Goal: Participate in discussion: Engage in conversation with other users on a specific topic

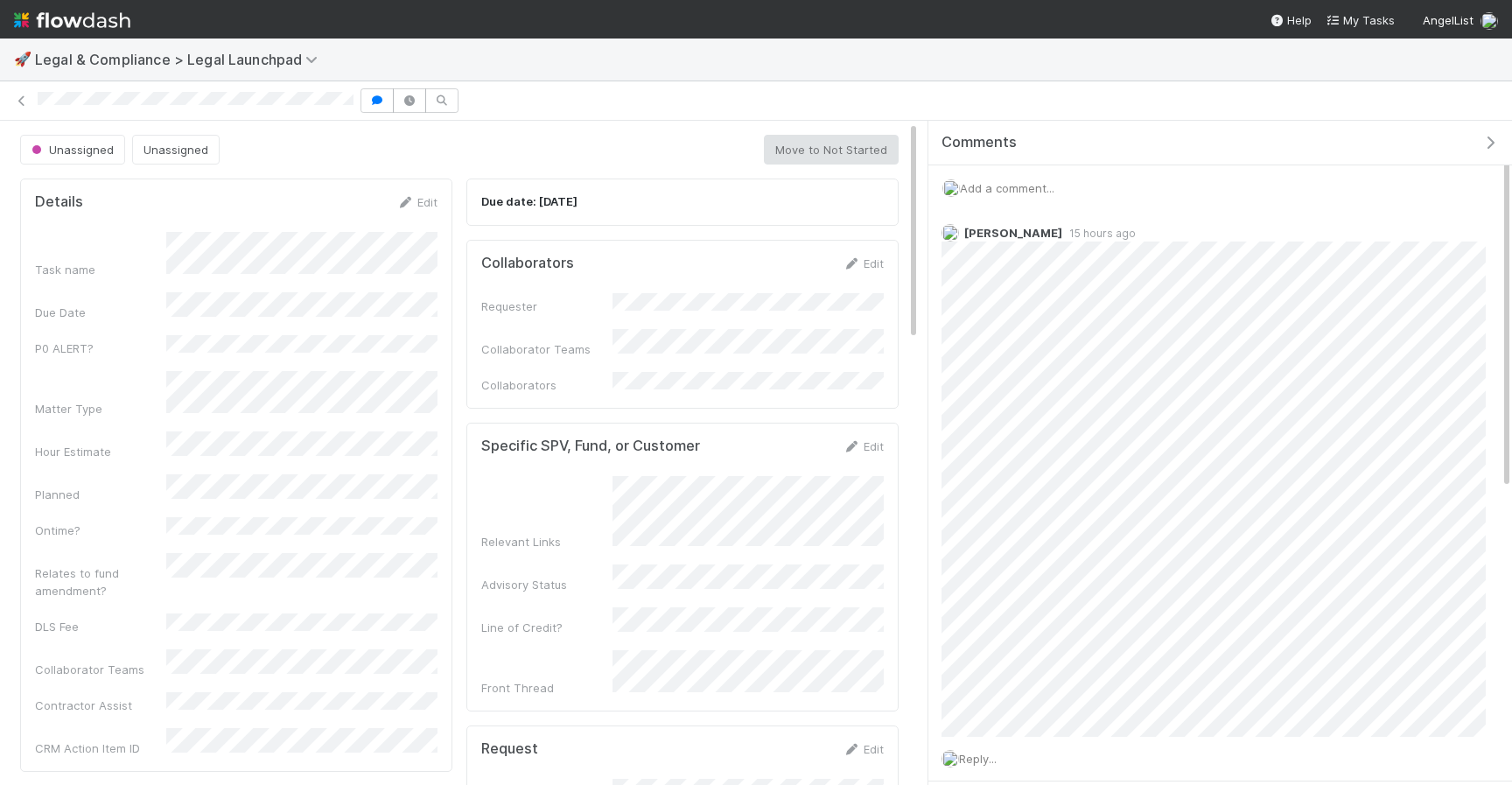
click at [988, 199] on div "Add a comment..." at bounding box center [1220, 187] width 584 height 45
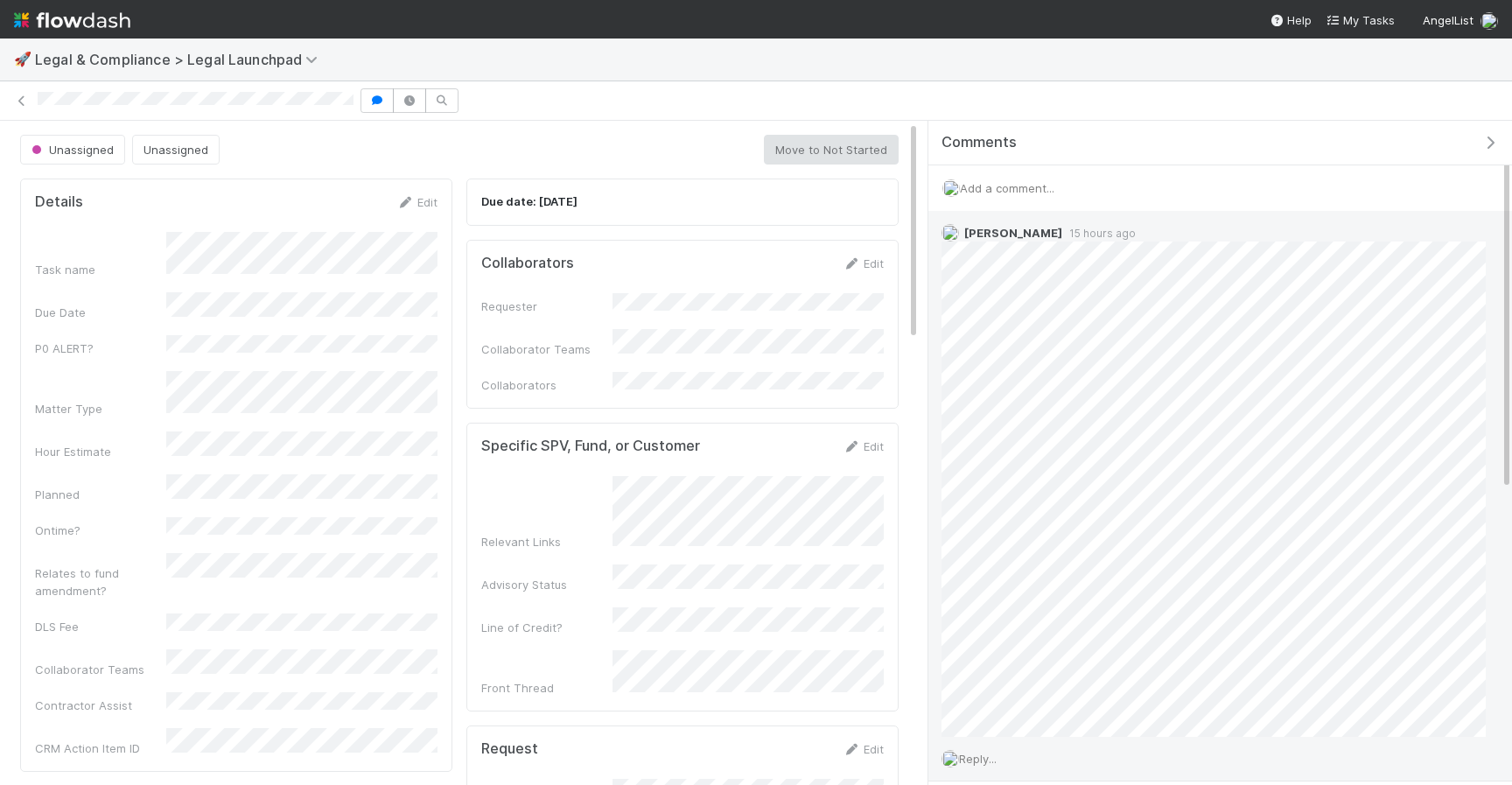
scroll to position [69, 0]
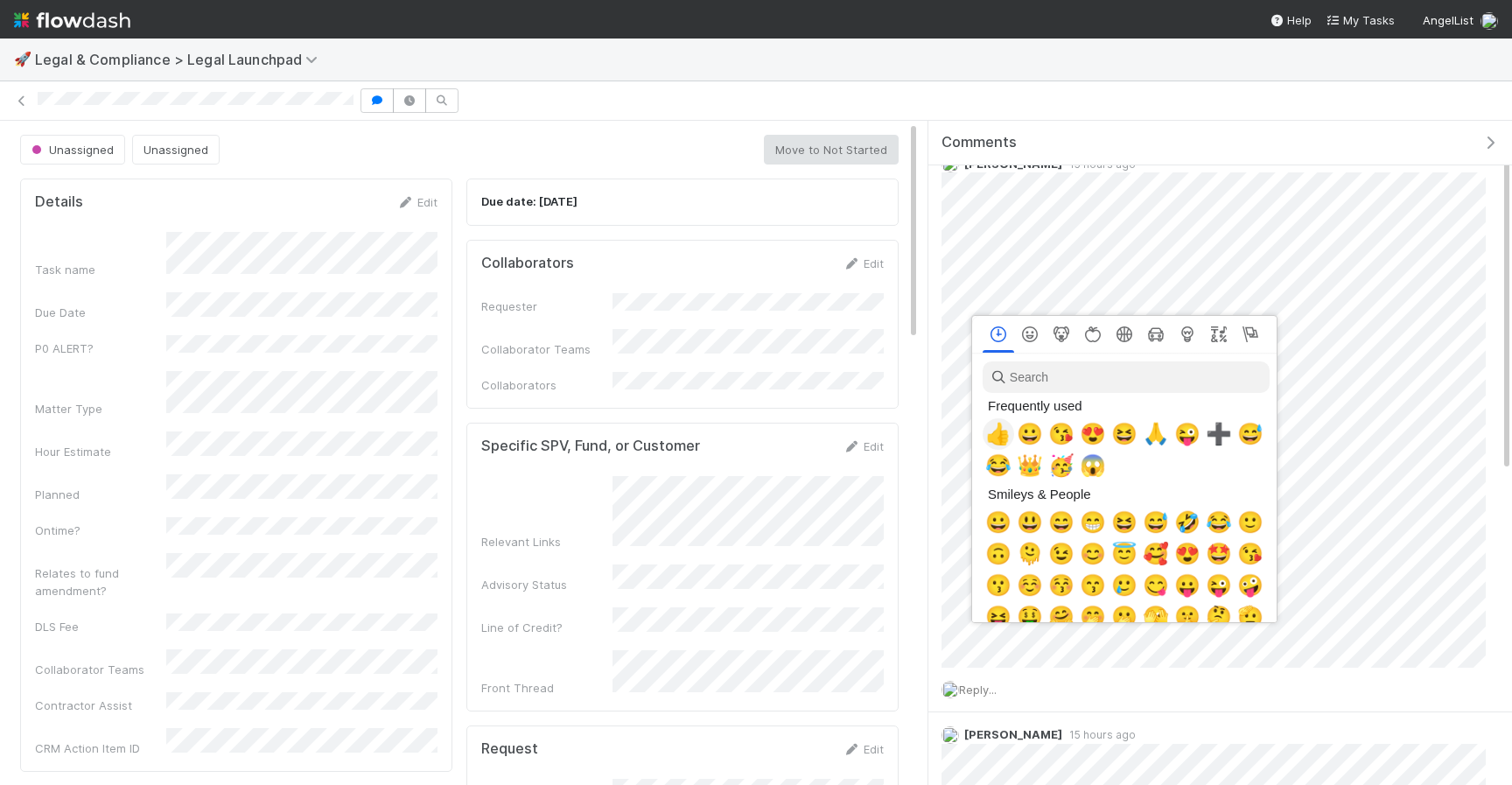
click at [1002, 439] on span "👍" at bounding box center [998, 433] width 26 height 24
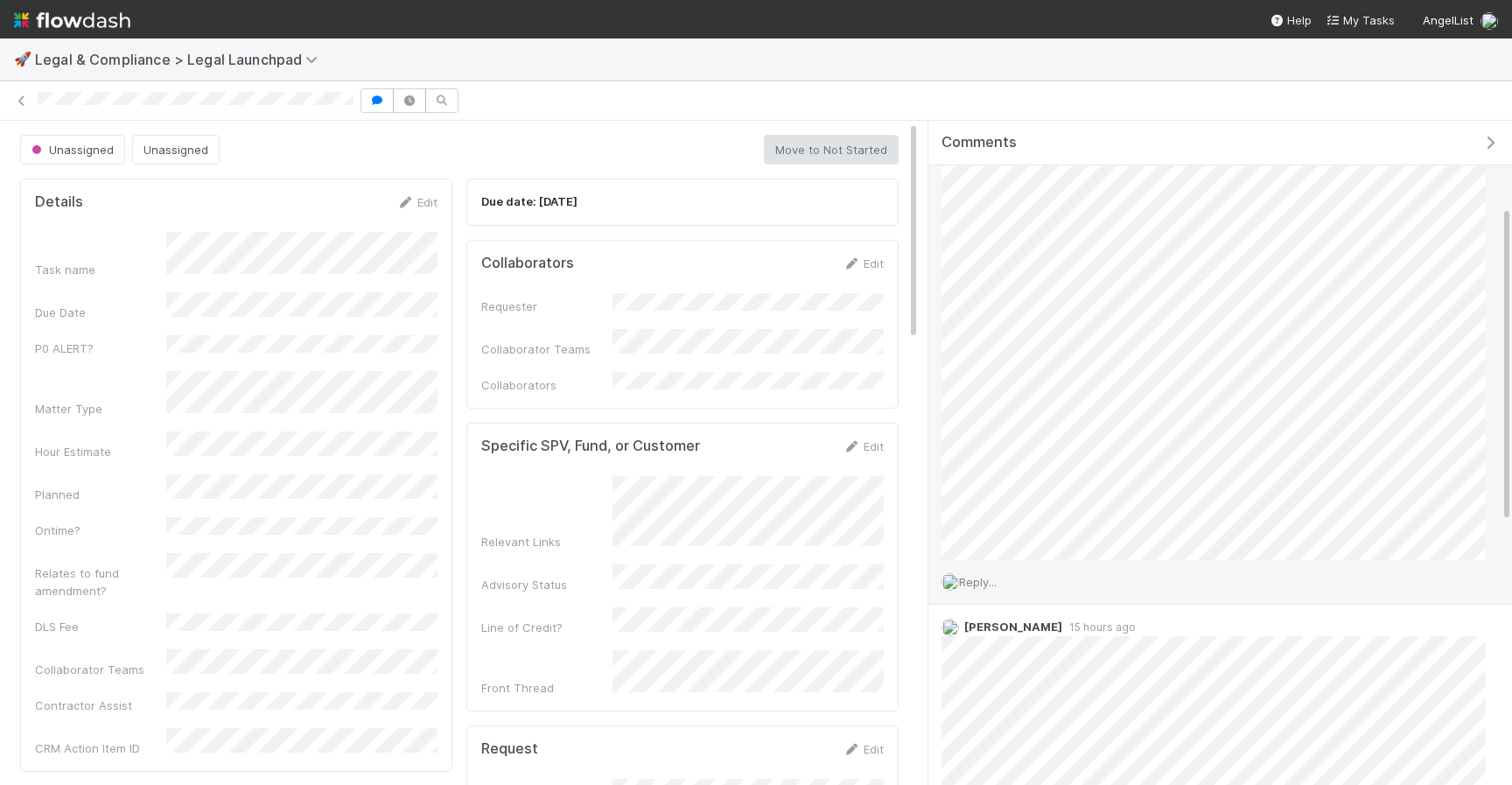
scroll to position [178, 0]
click at [972, 591] on div "Reply..." at bounding box center [1213, 580] width 570 height 43
click at [975, 579] on span "Reply..." at bounding box center [977, 580] width 38 height 14
click at [994, 764] on button "Add Reply" at bounding box center [1002, 752] width 78 height 30
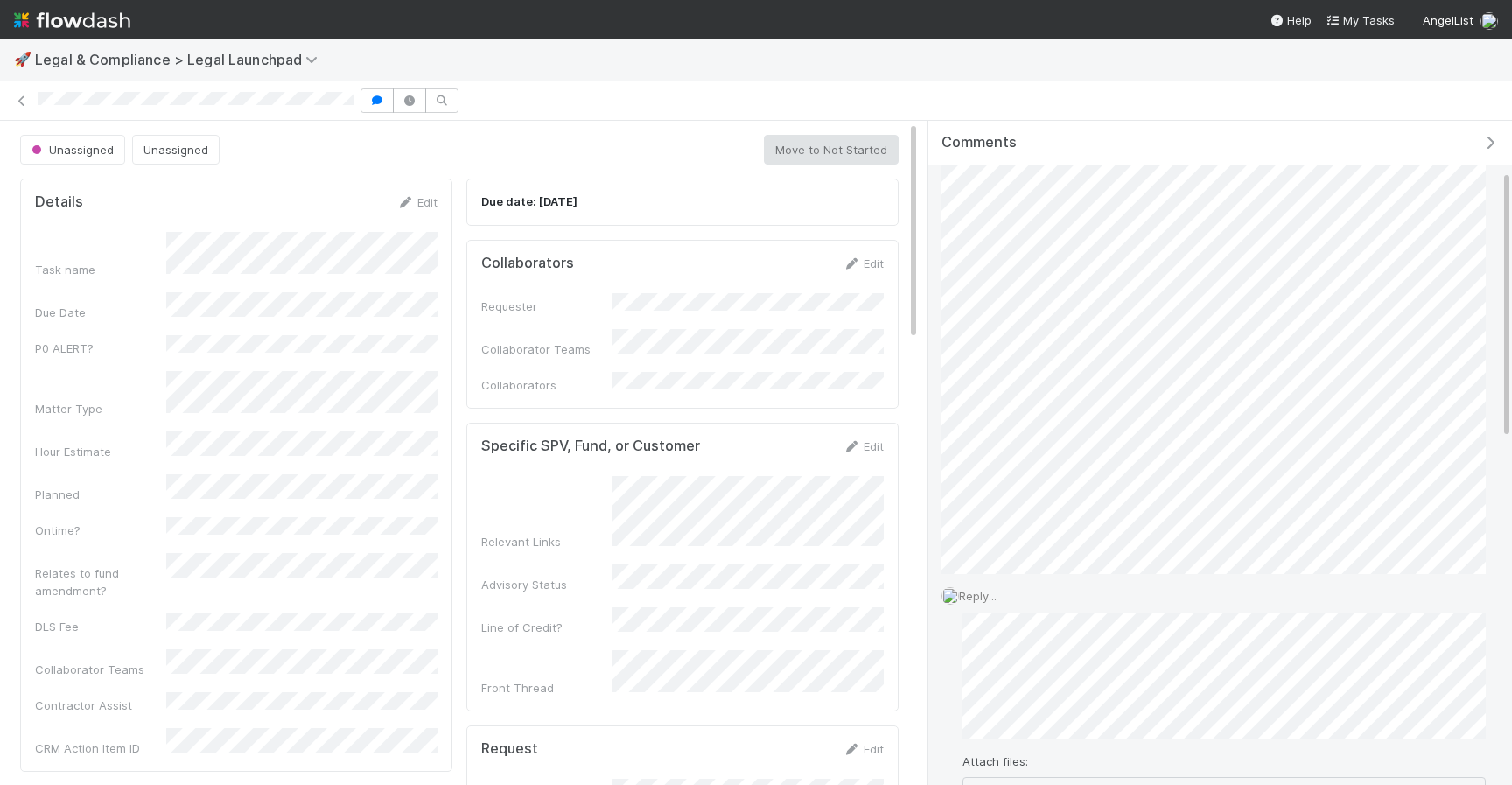
scroll to position [0, 0]
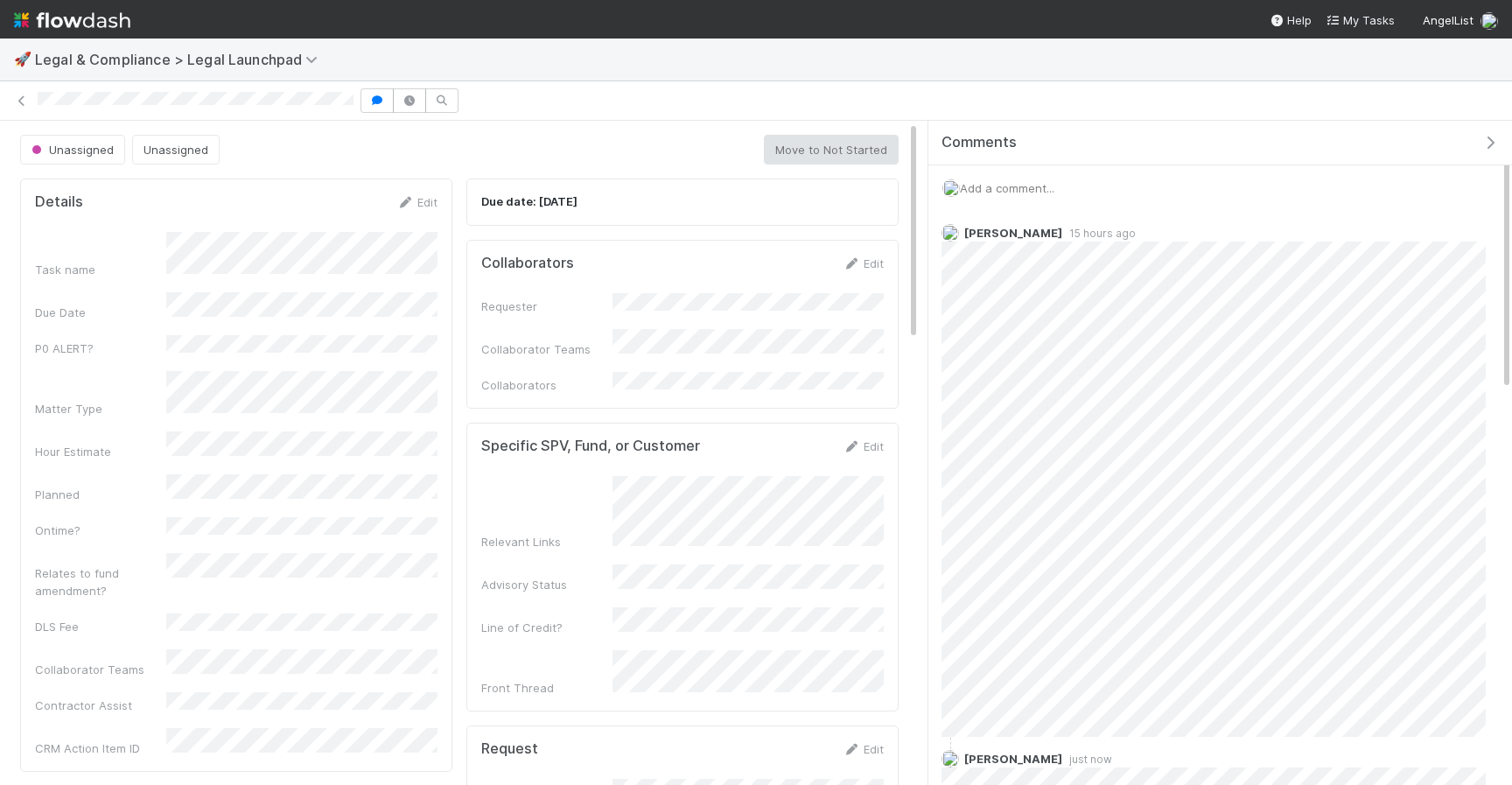
click at [1039, 183] on span "Add a comment..." at bounding box center [1007, 188] width 95 height 14
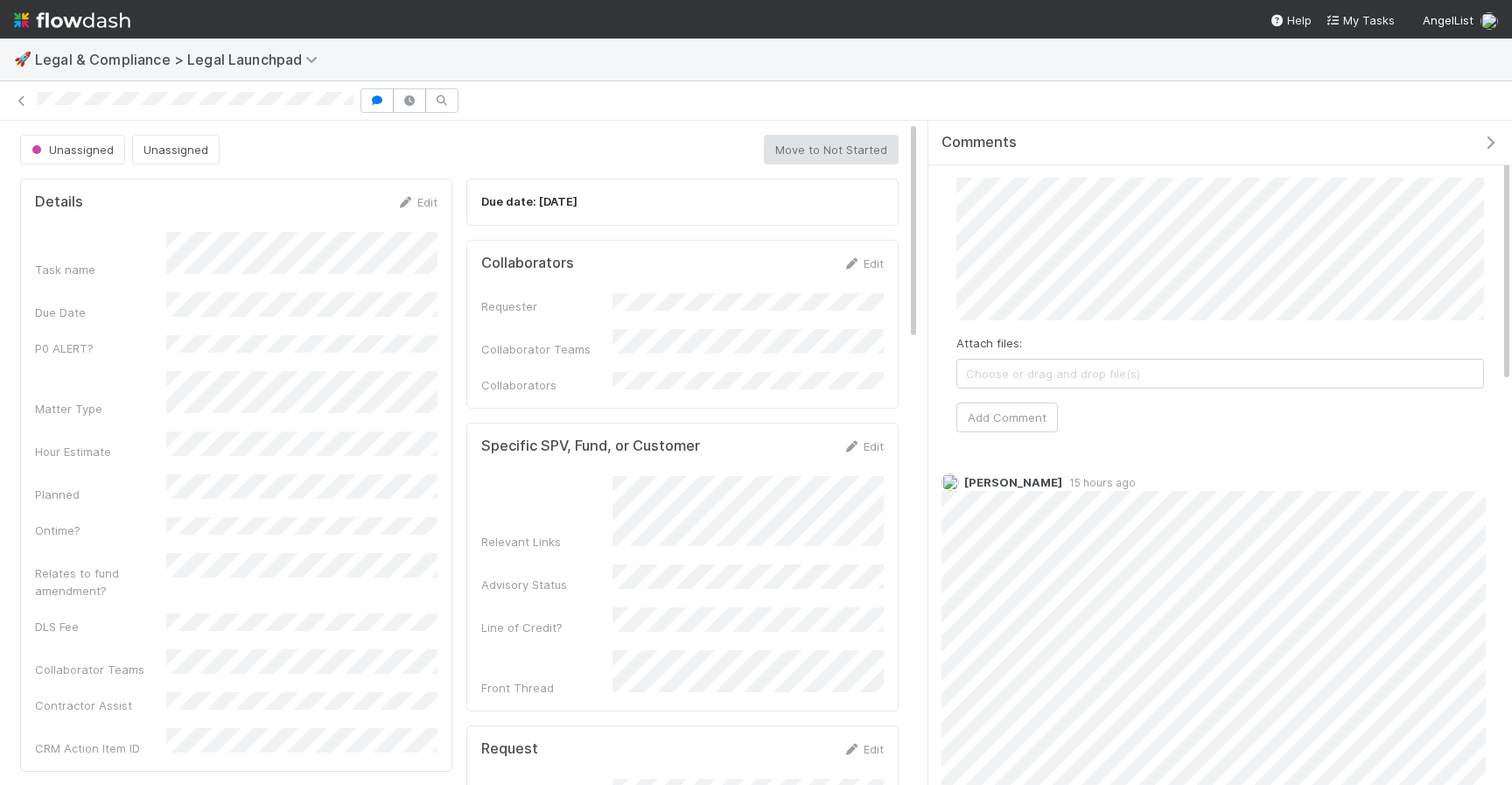
scroll to position [41, 0]
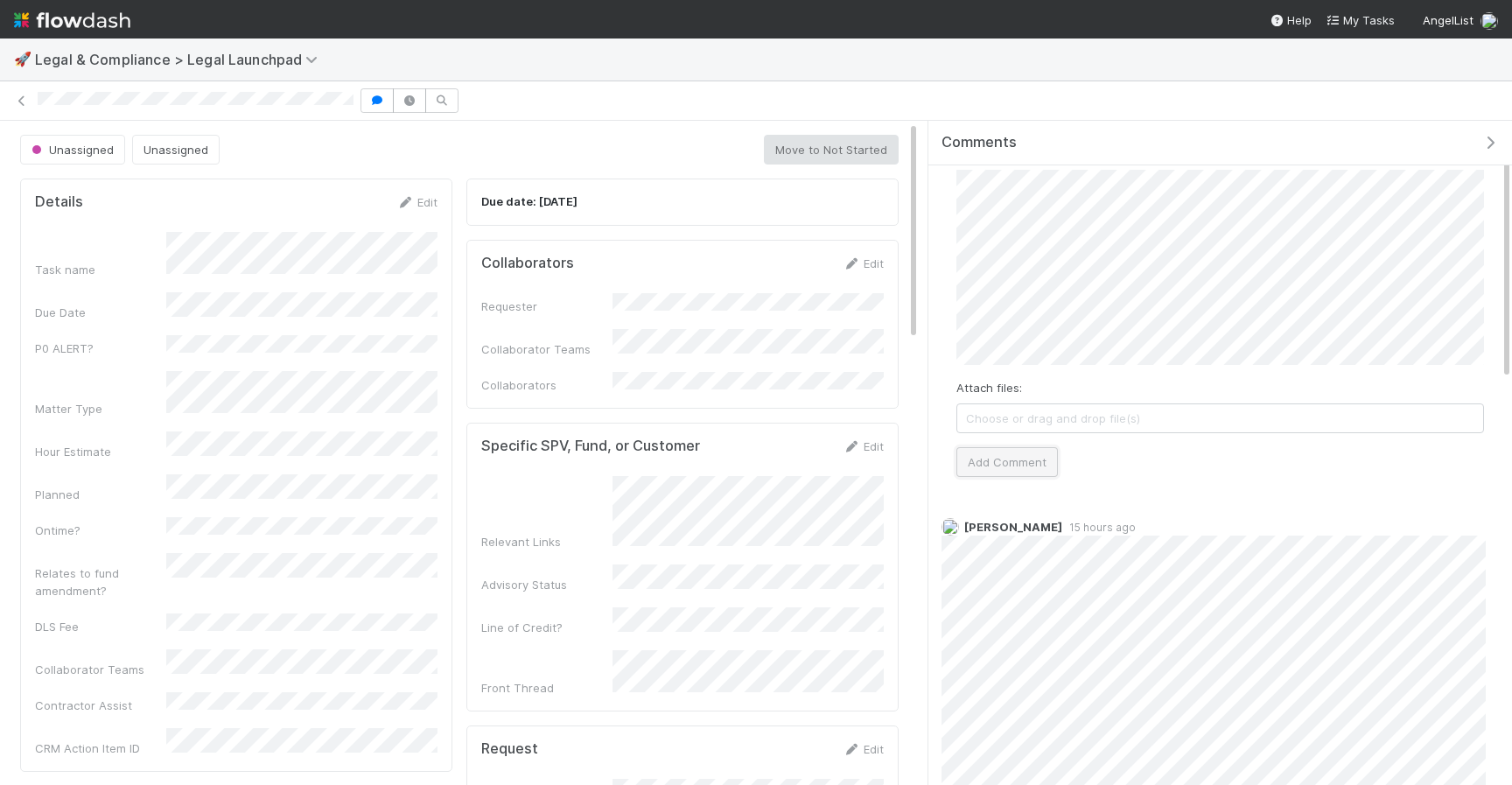
click at [1038, 451] on button "Add Comment" at bounding box center [1006, 461] width 101 height 30
